Goal: Task Accomplishment & Management: Manage account settings

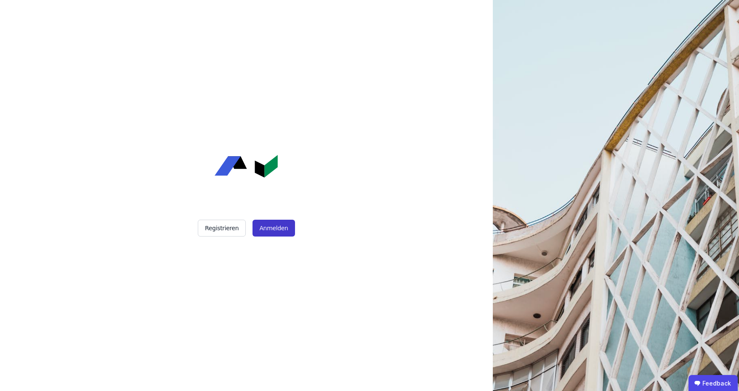
click at [268, 234] on button "Anmelden" at bounding box center [274, 228] width 42 height 17
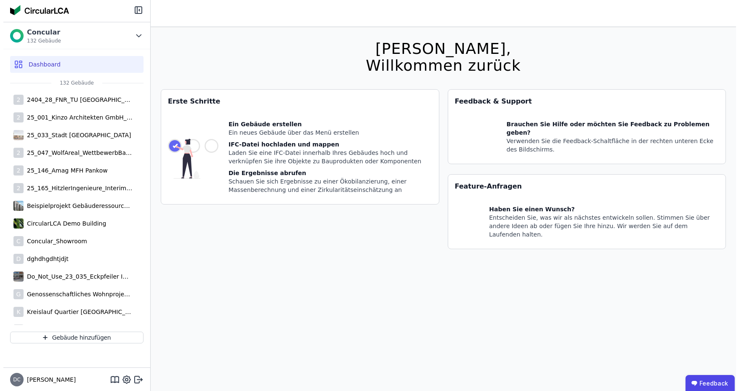
scroll to position [1881, 0]
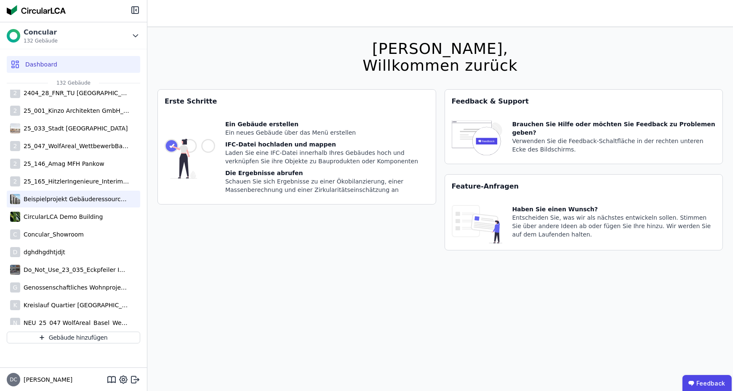
click at [100, 201] on div "Beispielprojekt Gebäuderessourcenpass" at bounding box center [74, 199] width 109 height 8
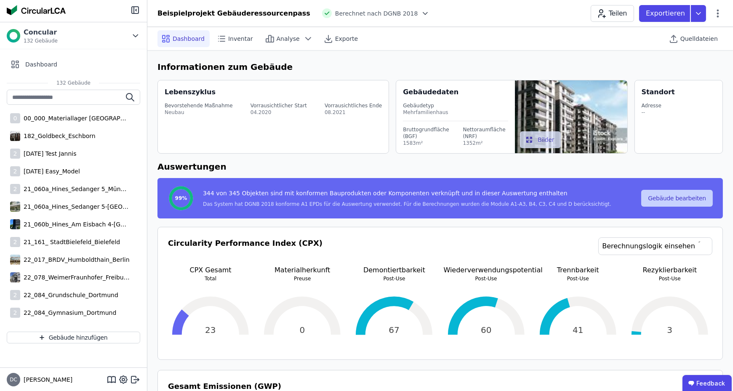
click at [667, 199] on button "Gebäude bearbeiten" at bounding box center [677, 198] width 72 height 17
select select "**********"
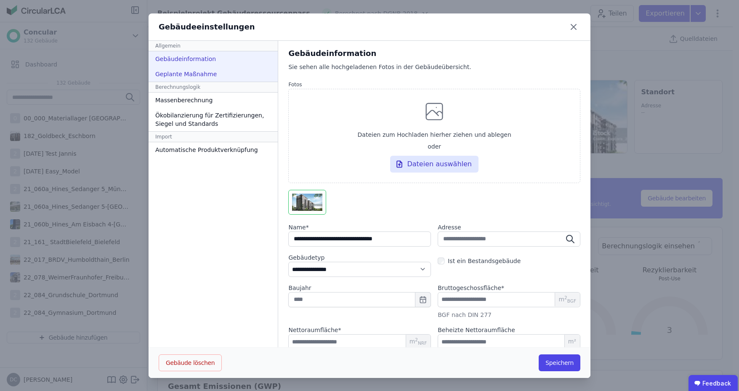
click at [242, 76] on div "Geplante Maßnahme" at bounding box center [213, 73] width 129 height 15
select select "*"
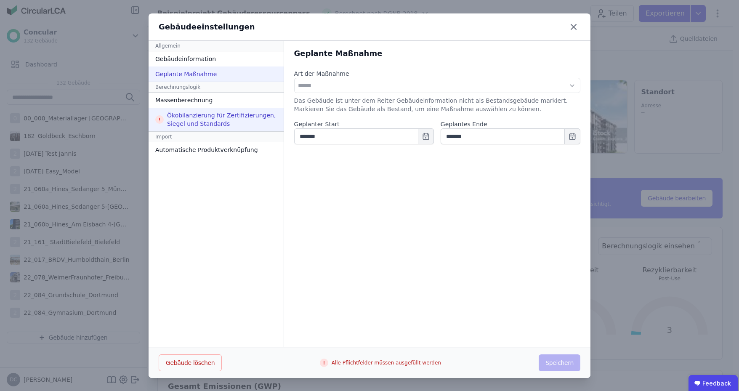
click at [251, 119] on div "Ökobilanzierung für Zertifizierungen, Siegel und Standards" at bounding box center [216, 120] width 135 height 24
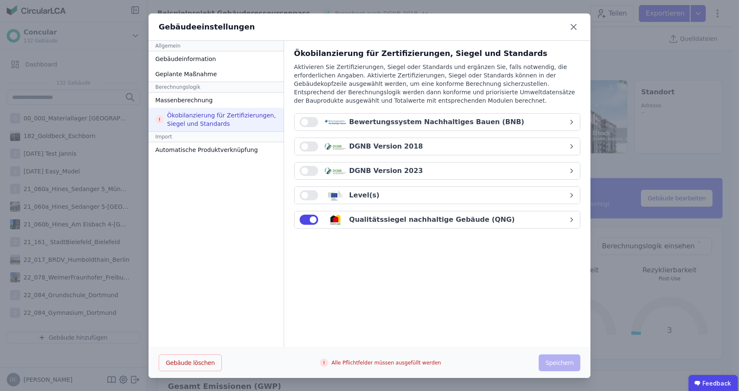
click at [302, 145] on button "button" at bounding box center [309, 146] width 19 height 10
click at [303, 171] on button "button" at bounding box center [309, 171] width 19 height 10
click at [568, 172] on icon "button" at bounding box center [571, 170] width 7 height 7
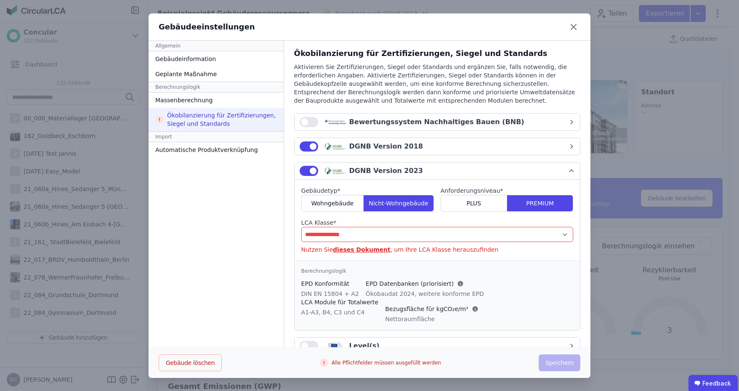
click at [417, 234] on select "**********" at bounding box center [437, 234] width 272 height 15
click at [301, 227] on select "**********" at bounding box center [437, 234] width 272 height 15
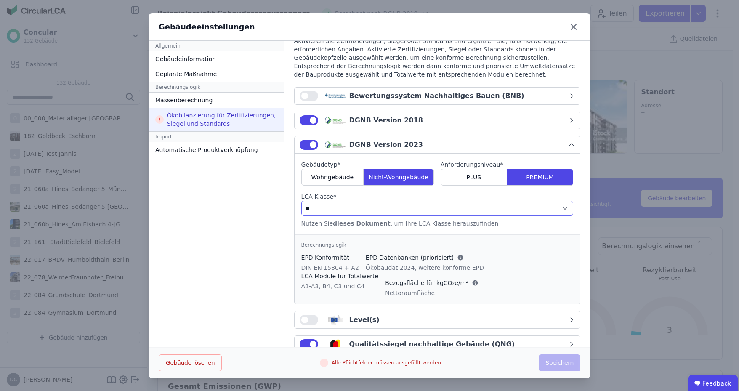
scroll to position [26, 0]
click at [478, 180] on div "PLUS" at bounding box center [474, 177] width 66 height 17
click at [514, 175] on div "PREMIUM" at bounding box center [540, 177] width 66 height 17
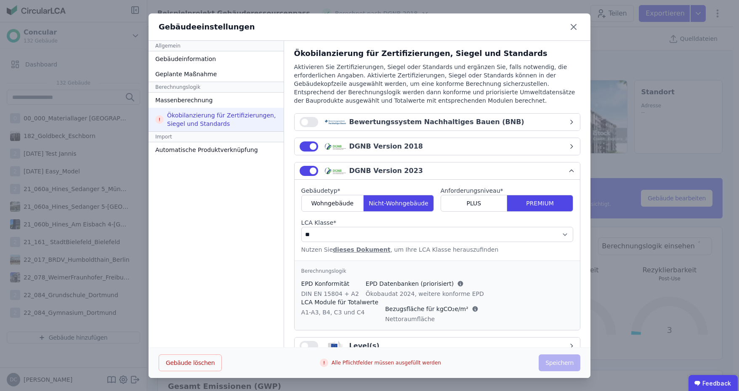
scroll to position [43, 0]
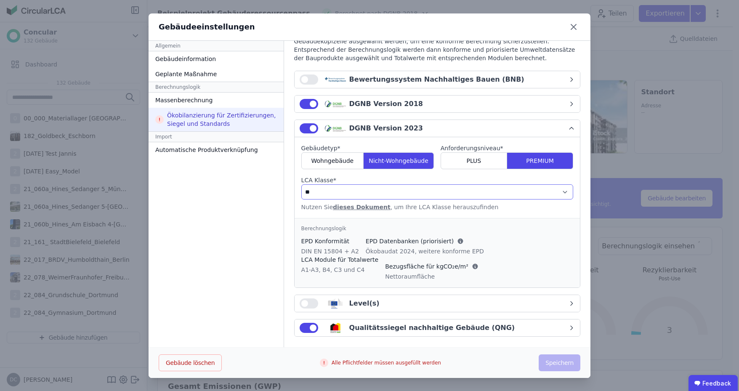
click at [364, 188] on select "**********" at bounding box center [437, 191] width 272 height 15
select select "*"
click at [301, 184] on select "**********" at bounding box center [437, 191] width 272 height 15
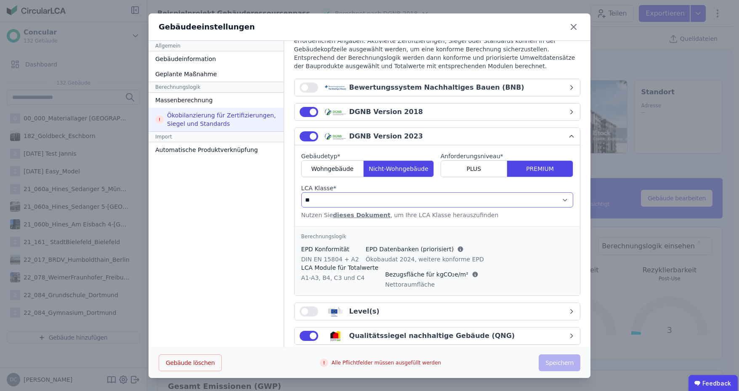
scroll to position [35, 0]
click at [568, 109] on icon "button" at bounding box center [571, 111] width 7 height 7
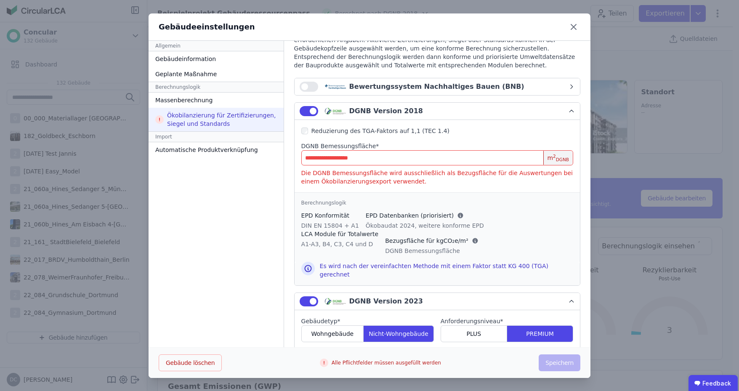
click at [304, 114] on button "button" at bounding box center [309, 111] width 19 height 10
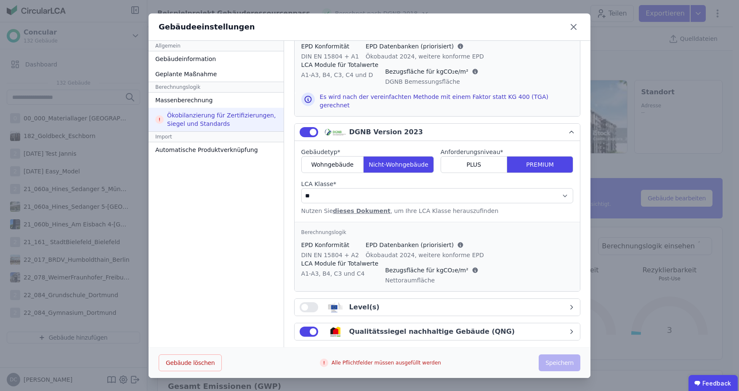
click at [310, 330] on div "button" at bounding box center [309, 332] width 19 height 10
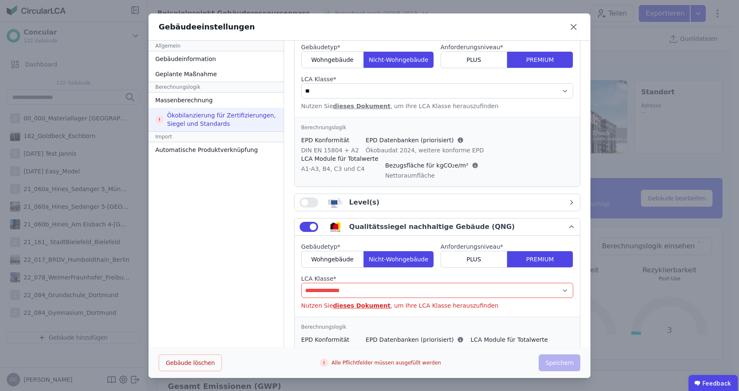
scroll to position [355, 0]
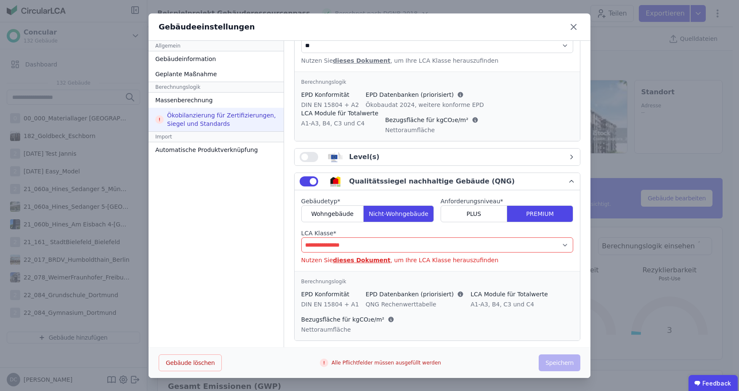
click at [308, 177] on button "button" at bounding box center [309, 181] width 19 height 10
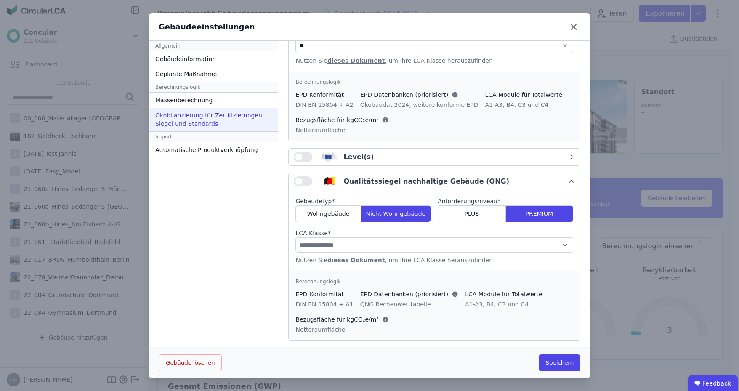
click at [312, 177] on div "Qualitätssiegel nachhaltige Gebäude (QNG)" at bounding box center [410, 181] width 197 height 10
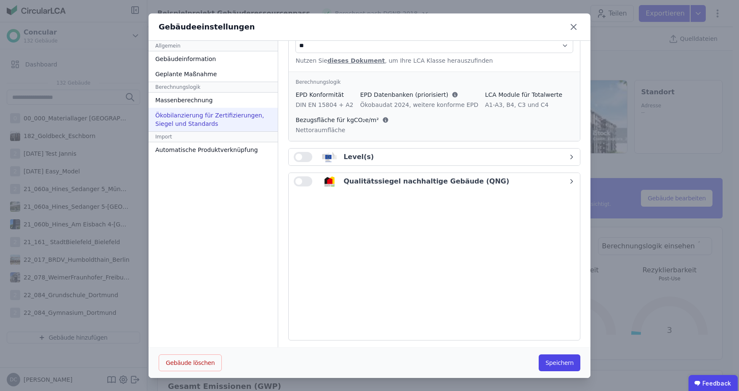
scroll to position [205, 0]
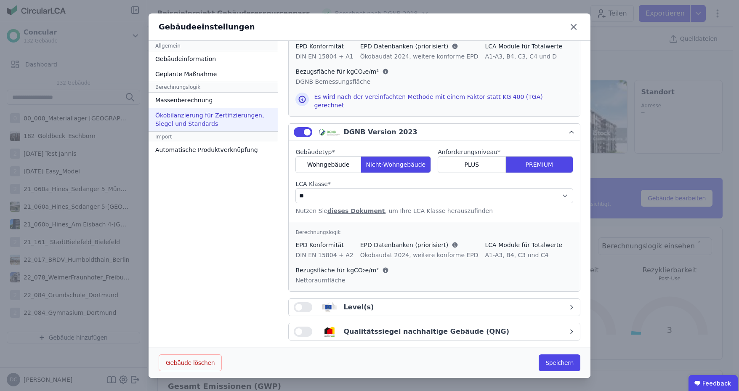
click at [295, 327] on button "button" at bounding box center [303, 332] width 19 height 10
click at [370, 327] on div "Qualitätssiegel nachhaltige Gebäude (QNG)" at bounding box center [426, 332] width 166 height 10
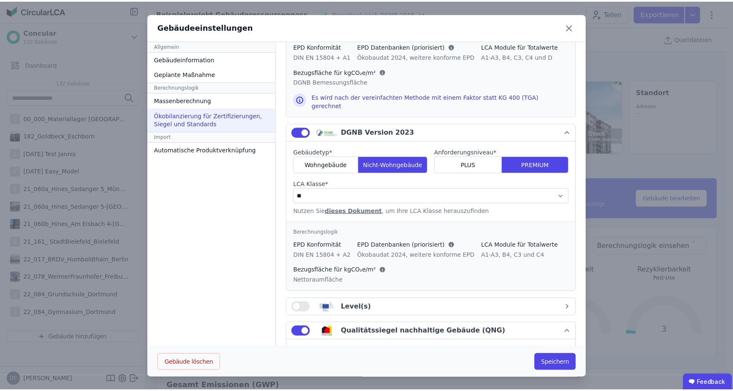
scroll to position [355, 0]
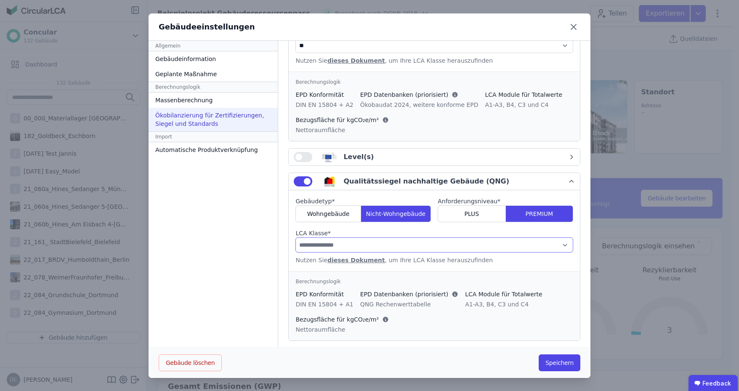
click at [367, 240] on select "**********" at bounding box center [434, 244] width 278 height 15
select select "*"
click at [295, 237] on select "**********" at bounding box center [434, 244] width 278 height 15
click at [556, 366] on button "Speichern" at bounding box center [560, 362] width 42 height 17
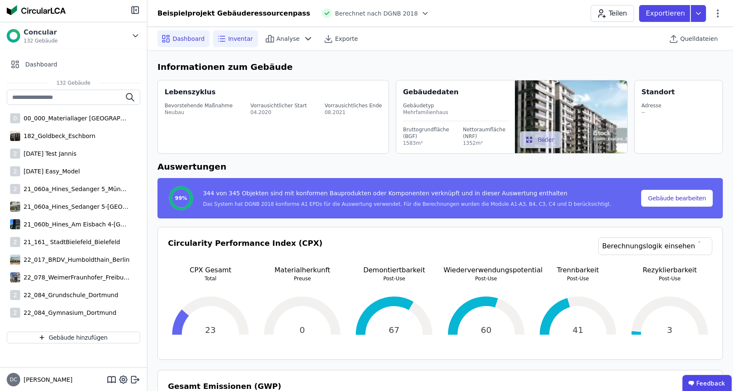
click at [234, 37] on span "Inventar" at bounding box center [240, 39] width 25 height 8
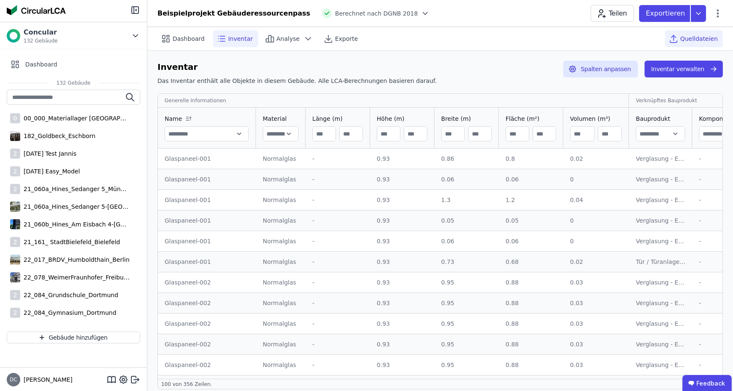
click at [672, 35] on icon at bounding box center [673, 39] width 10 height 10
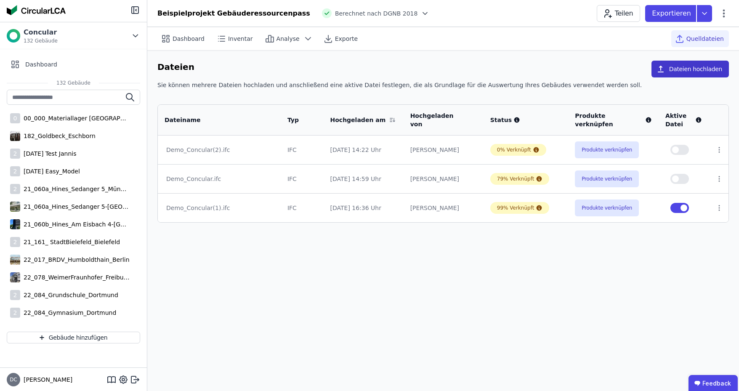
click at [701, 62] on button "Dateien hochladen" at bounding box center [689, 69] width 77 height 17
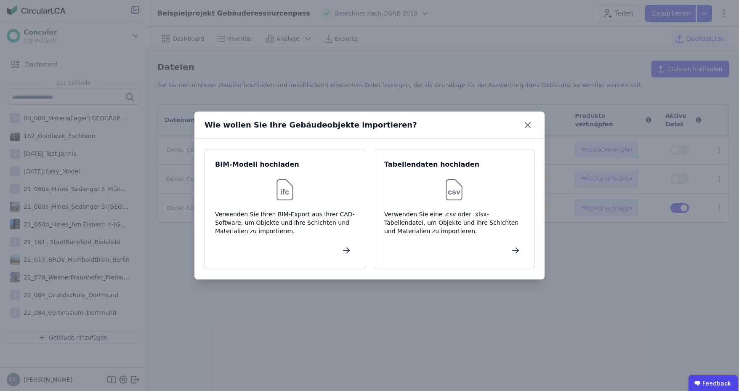
click at [505, 297] on div "Wie wollen Sie Ihre Gebäudeobjekte importieren? BIM-Modell hochladen Verwenden …" at bounding box center [369, 195] width 739 height 391
click at [529, 123] on icon at bounding box center [527, 124] width 5 height 5
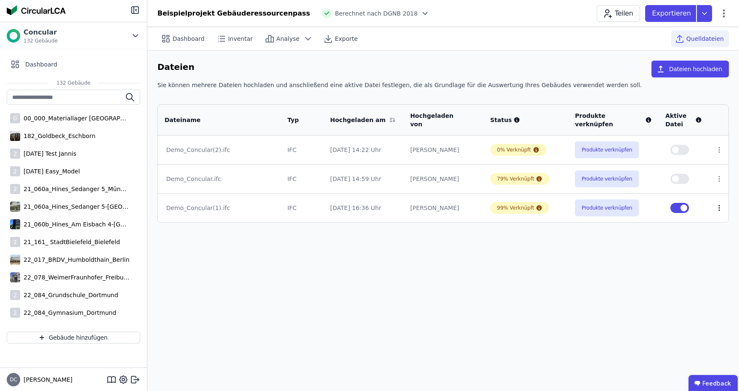
click at [720, 205] on icon at bounding box center [719, 208] width 8 height 8
click at [653, 249] on div "Dashboard Inventar Analyse Exporte Quelldateien Dateien Dateien hochladen Sie k…" at bounding box center [443, 209] width 592 height 364
click at [181, 45] on div "Dashboard" at bounding box center [183, 38] width 52 height 17
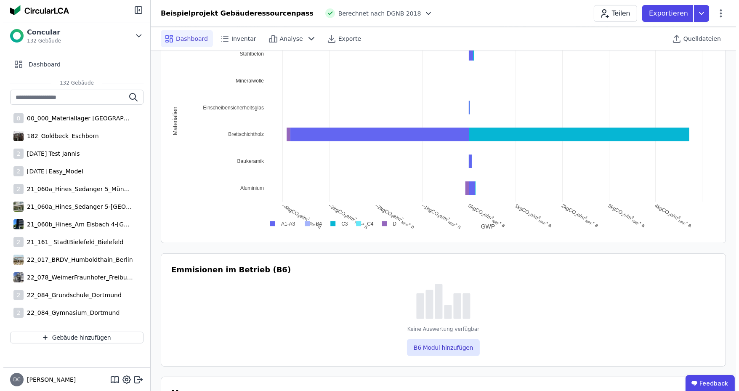
scroll to position [696, 0]
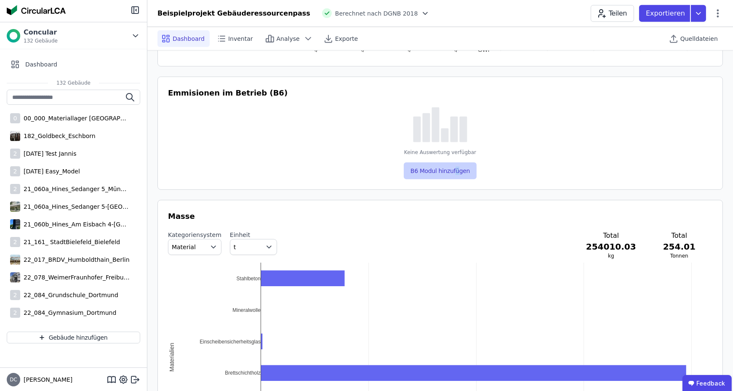
drag, startPoint x: 456, startPoint y: 158, endPoint x: 457, endPoint y: 164, distance: 6.5
click at [457, 164] on div "B6 Modul hinzufügen" at bounding box center [440, 168] width 73 height 24
click at [457, 164] on button "B6 Modul hinzufügen" at bounding box center [440, 170] width 73 height 17
